Goal: Information Seeking & Learning: Learn about a topic

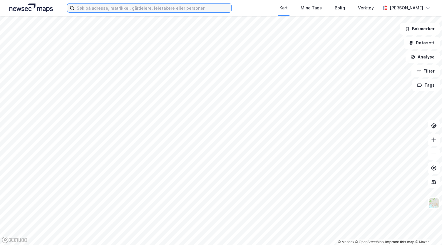
click at [116, 10] on input at bounding box center [152, 8] width 157 height 9
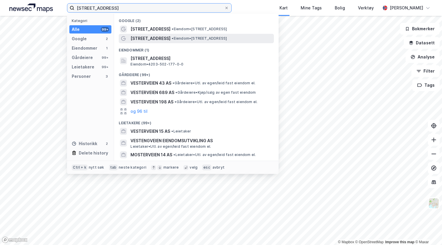
type input "[STREET_ADDRESS]"
click at [161, 42] on div "[STREET_ADDRESS] • Eiendom • [STREET_ADDRESS]" at bounding box center [196, 38] width 155 height 9
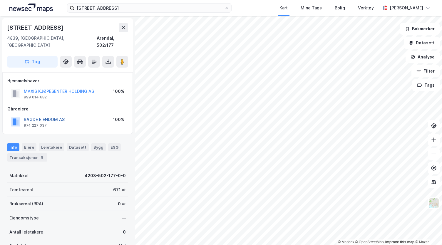
click at [0, 0] on button "RAGDE EIENDOM AS" at bounding box center [0, 0] width 0 height 0
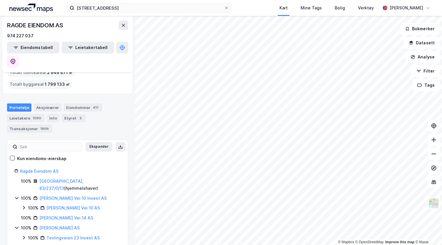
scroll to position [43, 0]
